Goal: Task Accomplishment & Management: Use online tool/utility

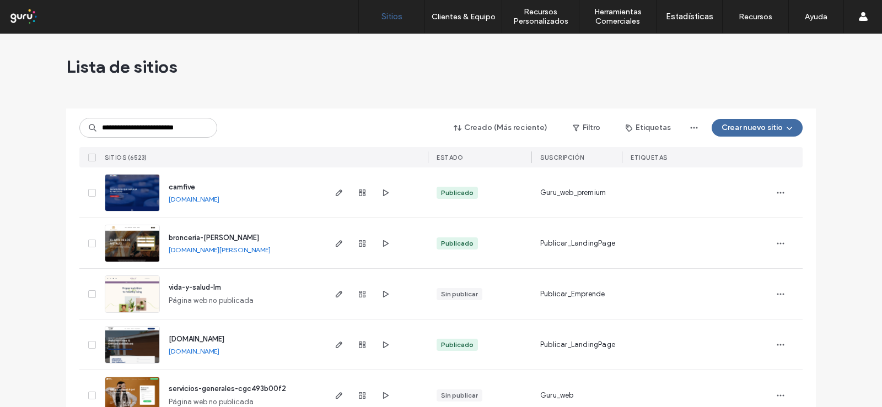
type input "**********"
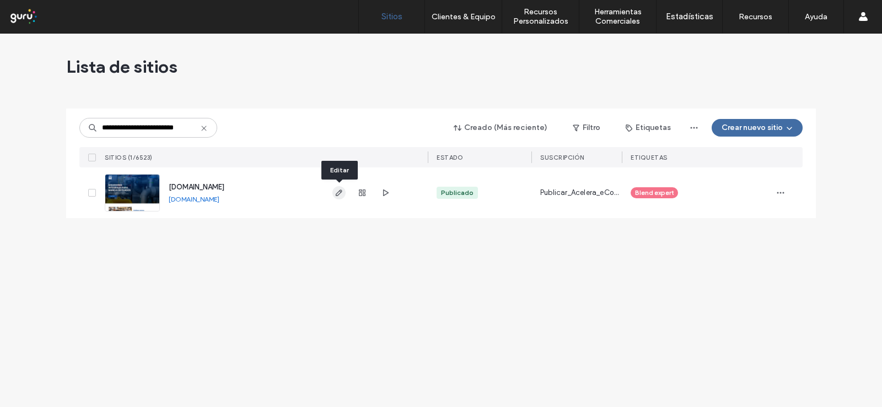
click at [339, 192] on use "button" at bounding box center [339, 193] width 7 height 7
